Goal: Task Accomplishment & Management: Manage account settings

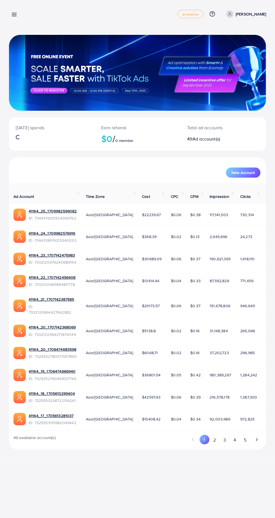
click at [224, 475] on div "Overview enterprise Help Center Contact Support Plans and Pricing Term and poli…" at bounding box center [137, 259] width 275 height 518
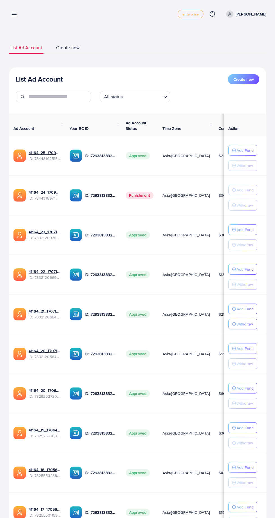
click at [14, 13] on line at bounding box center [14, 13] width 4 height 0
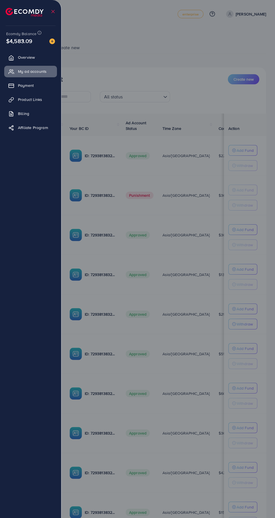
click at [22, 86] on span "Payment" at bounding box center [26, 86] width 16 height 6
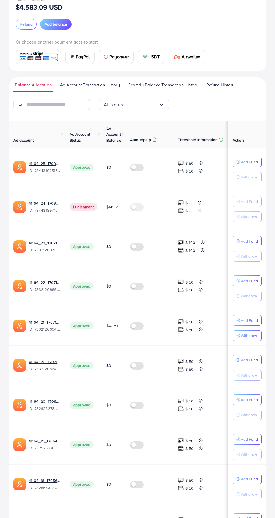
scroll to position [58, 0]
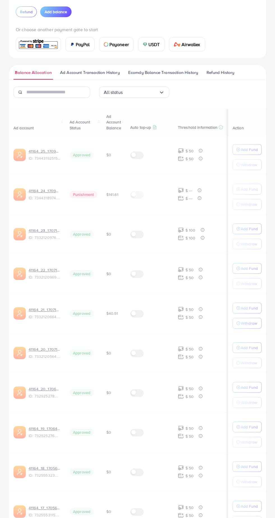
scroll to position [56, 0]
